Goal: Ask a question

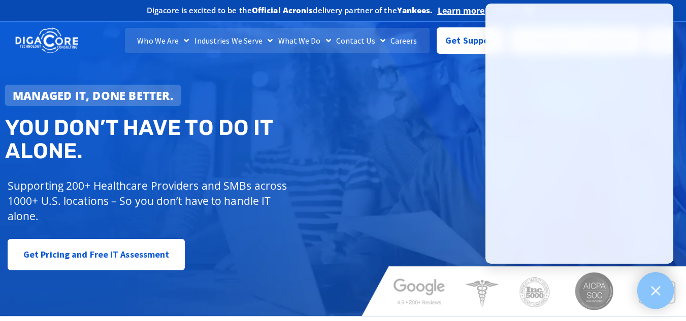
click at [659, 293] on icon at bounding box center [655, 290] width 9 height 9
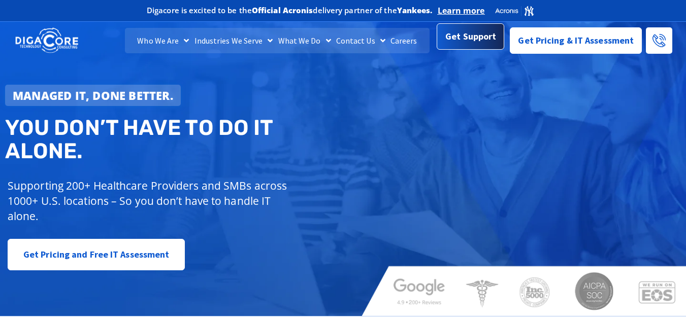
click at [463, 43] on span "Get Support" at bounding box center [470, 37] width 51 height 20
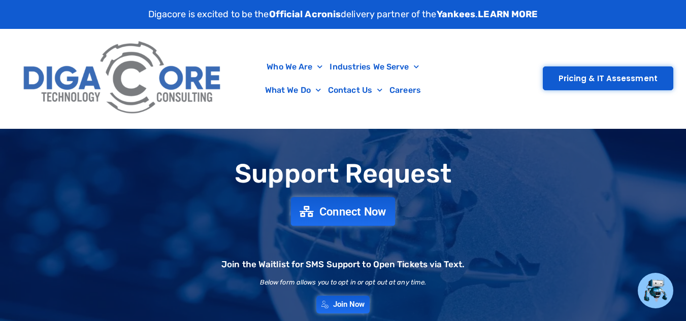
click at [344, 209] on span "Connect Now" at bounding box center [352, 211] width 67 height 11
